Goal: Navigation & Orientation: Find specific page/section

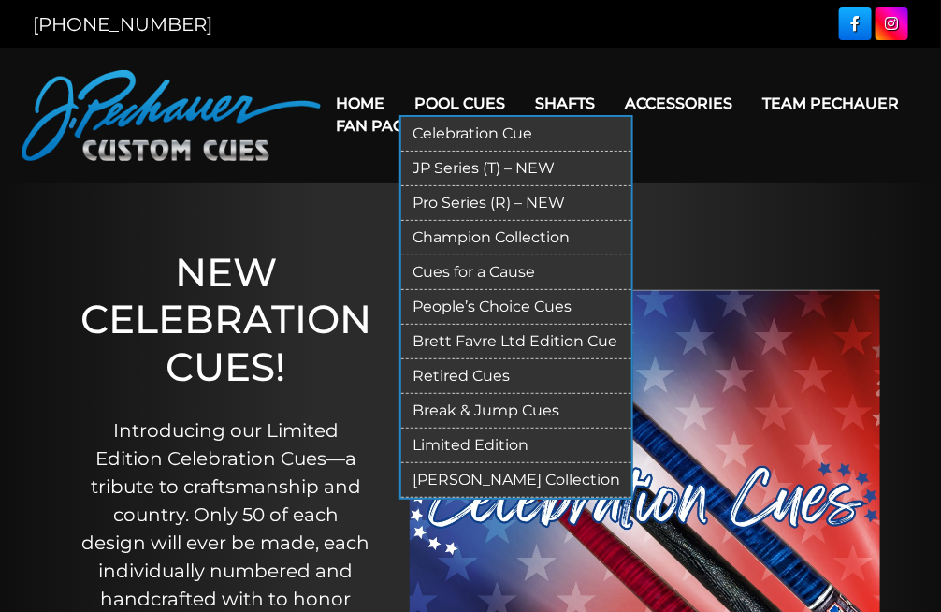
click at [445, 170] on link "JP Series (T) – NEW" at bounding box center [516, 169] width 230 height 35
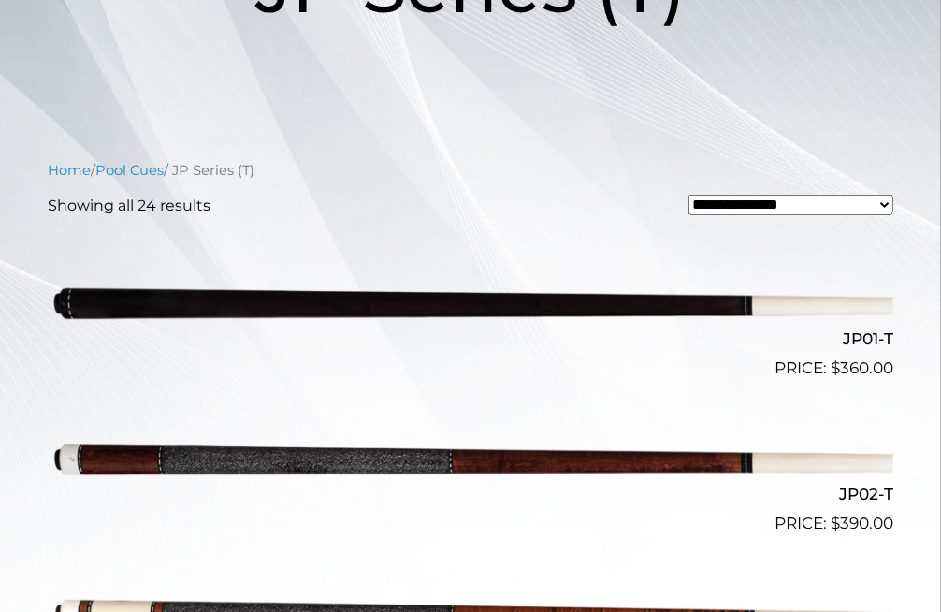
scroll to position [377, 0]
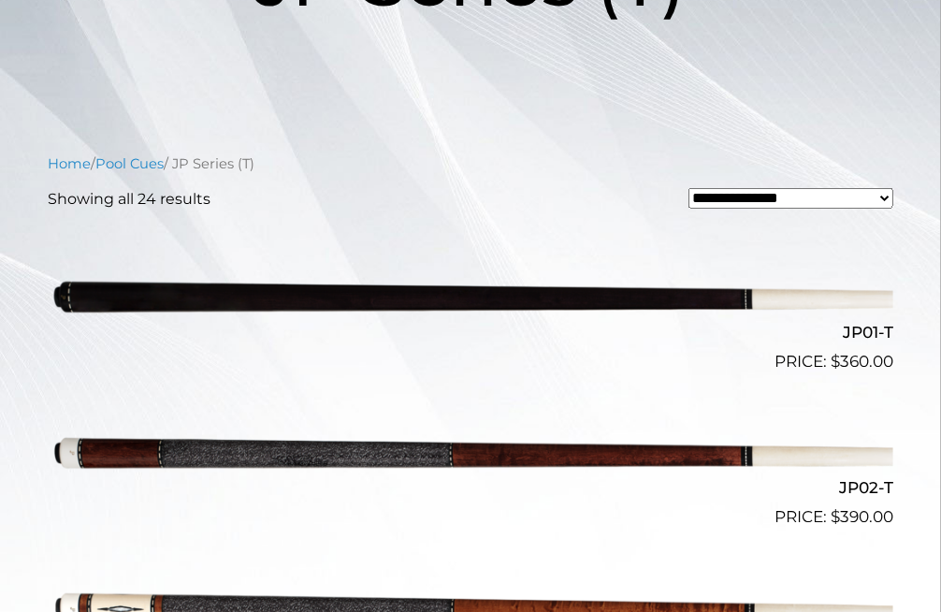
click at [378, 284] on img at bounding box center [471, 295] width 846 height 140
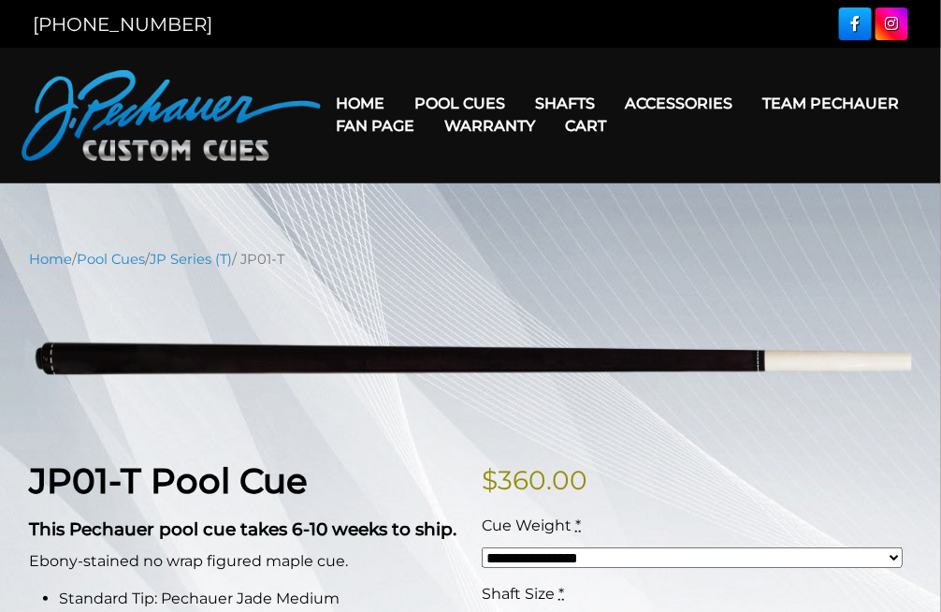
click at [574, 103] on link "Cart" at bounding box center [585, 126] width 71 height 48
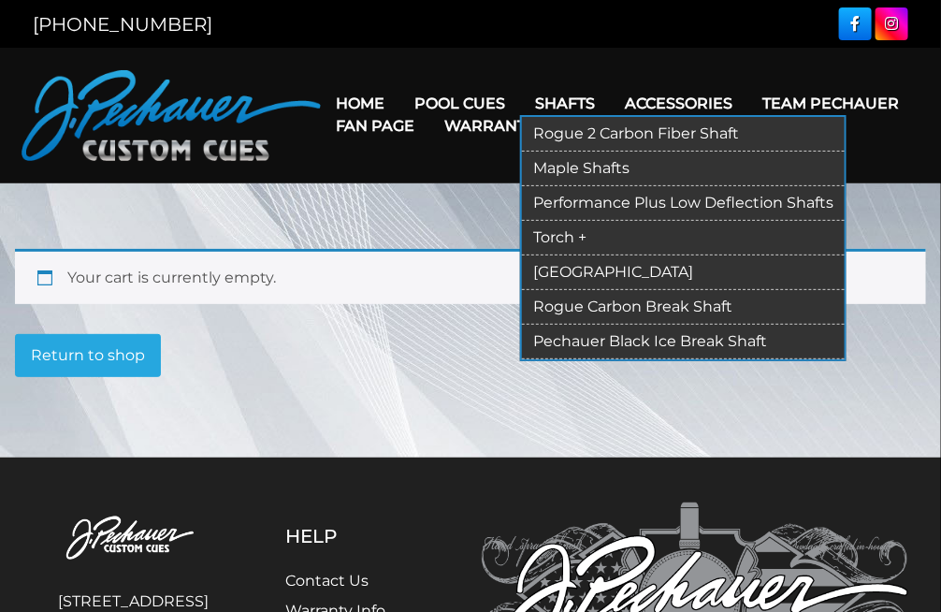
click at [561, 269] on link "[GEOGRAPHIC_DATA]" at bounding box center [683, 272] width 323 height 35
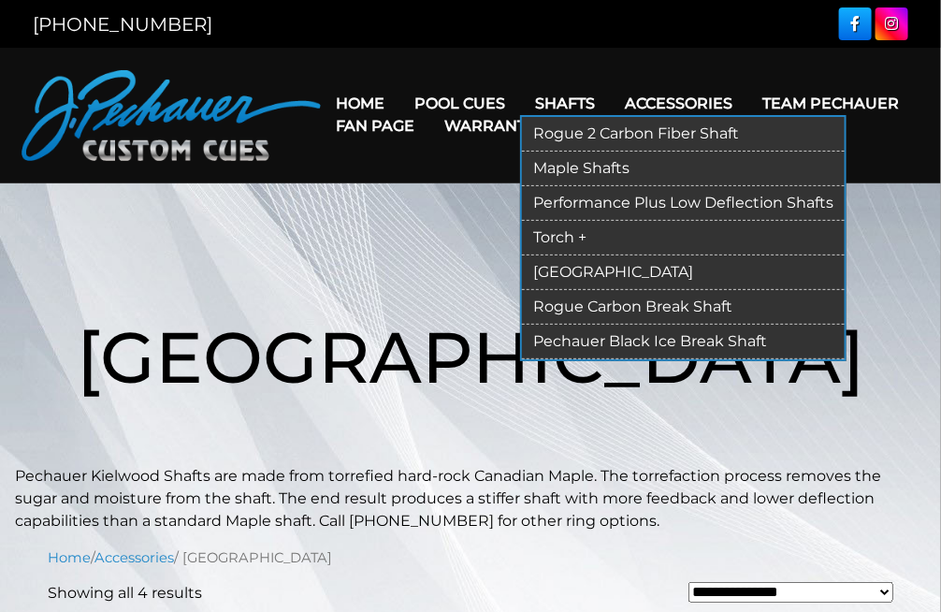
click at [599, 135] on link "Rogue 2 Carbon Fiber Shaft" at bounding box center [683, 134] width 323 height 35
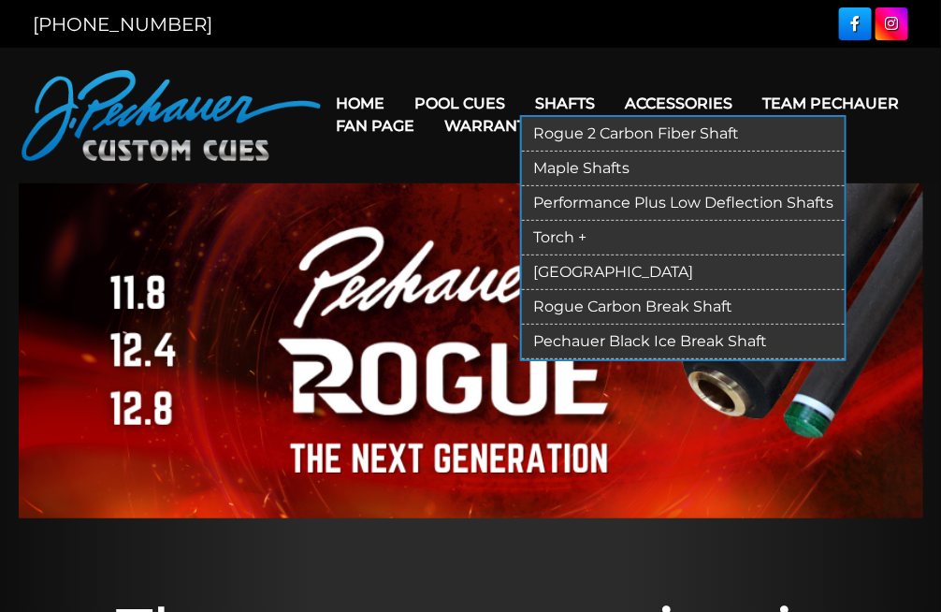
click at [574, 196] on link "Performance Plus Low Deflection Shafts" at bounding box center [683, 203] width 323 height 35
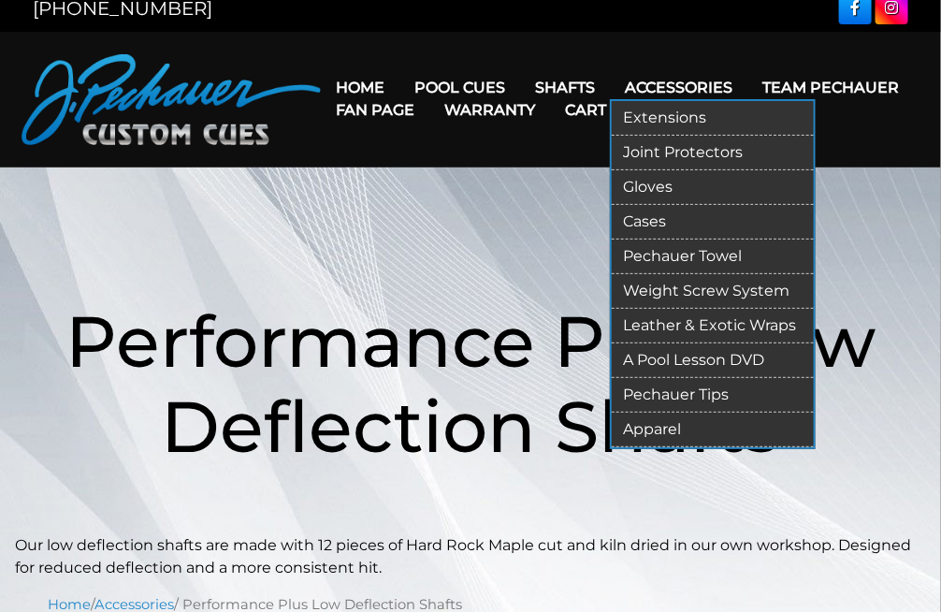
scroll to position [6, 0]
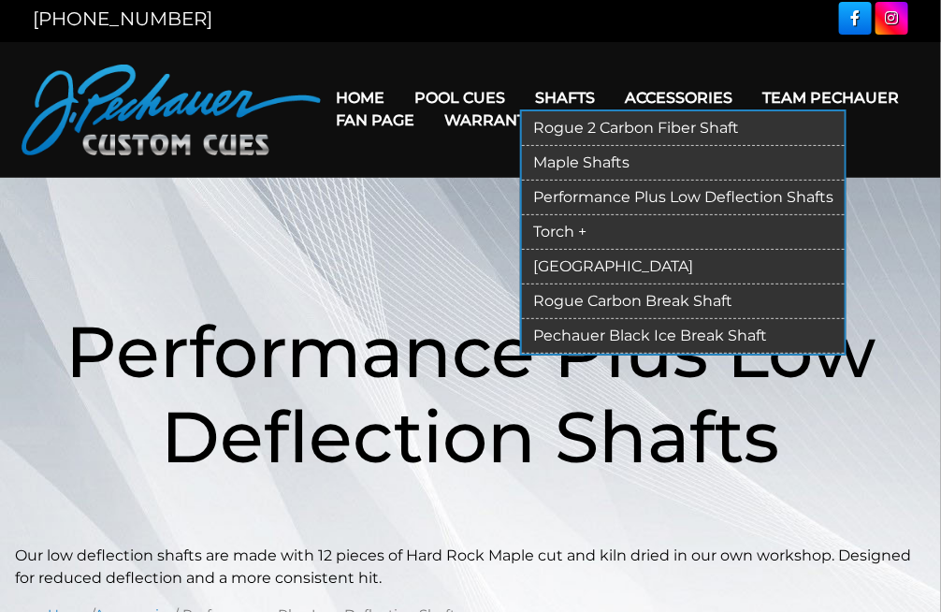
click at [564, 231] on link "Torch +" at bounding box center [683, 232] width 323 height 35
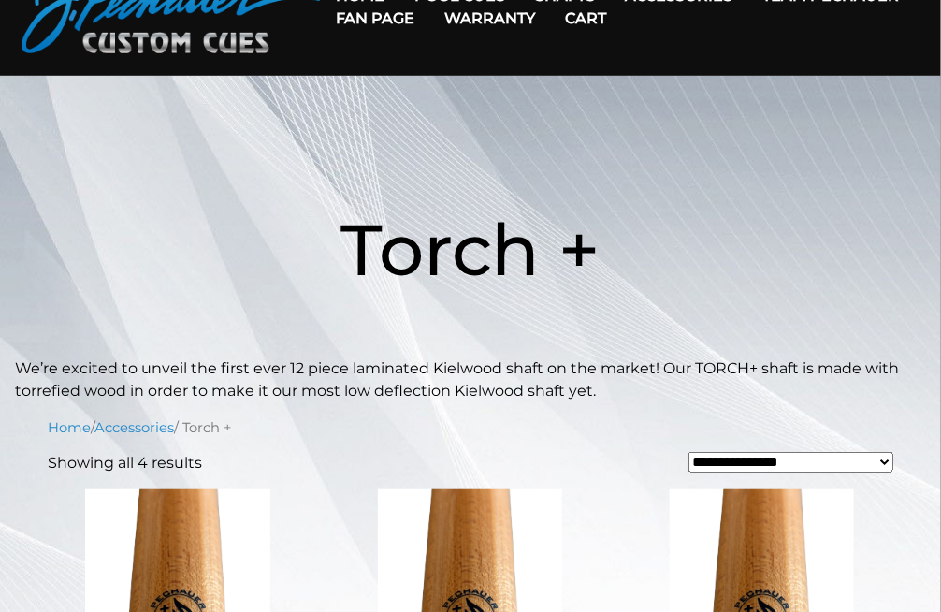
scroll to position [97, 0]
